Goal: Information Seeking & Learning: Learn about a topic

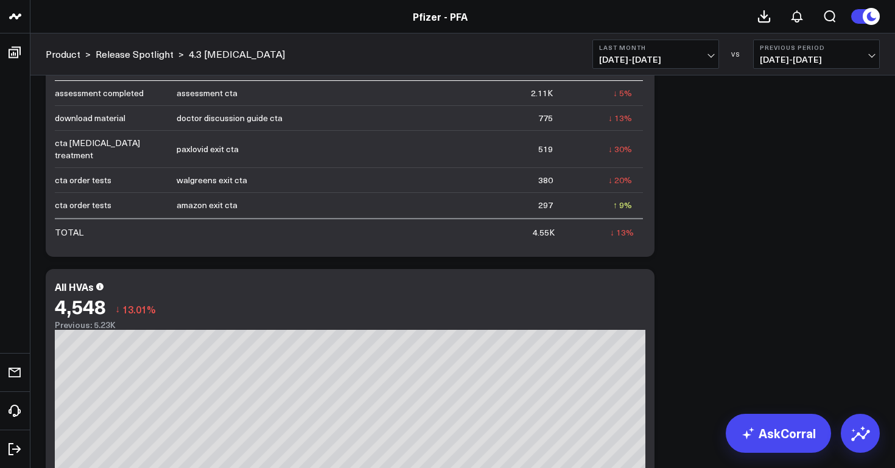
scroll to position [3193, 0]
